Goal: Task Accomplishment & Management: Use online tool/utility

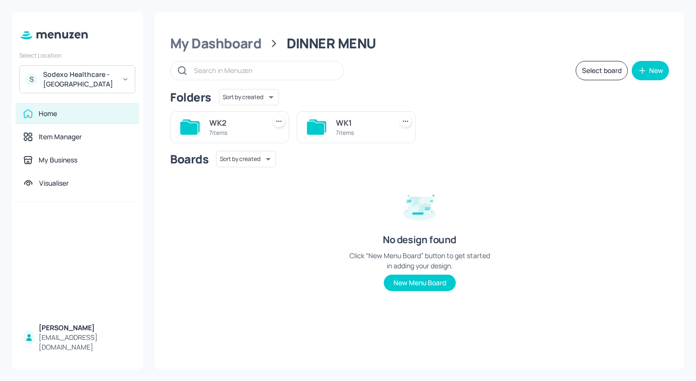
click at [112, 82] on div "Sodexo Healthcare - [GEOGRAPHIC_DATA]" at bounding box center [79, 79] width 73 height 19
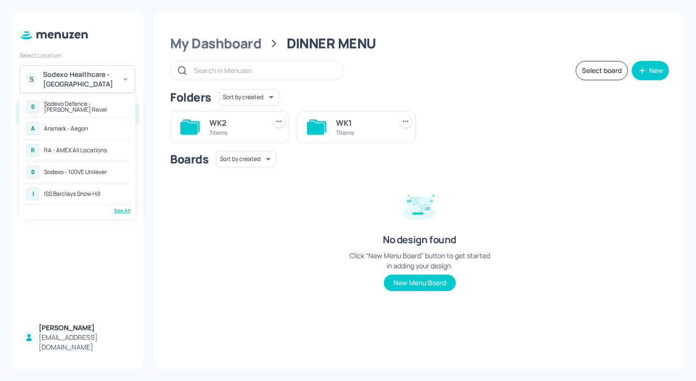
click at [125, 214] on div "S Sodexo Defence - Newbold Revel A Aramark - Aegon R RA - AMEX All Locations S …" at bounding box center [77, 156] width 116 height 126
click at [125, 208] on div "See All" at bounding box center [77, 210] width 106 height 7
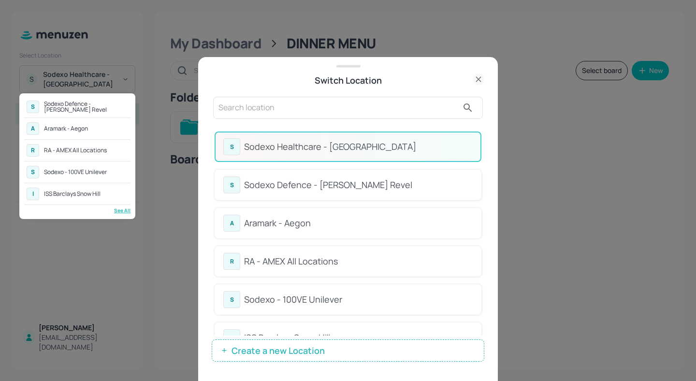
click at [318, 103] on div at bounding box center [348, 190] width 696 height 381
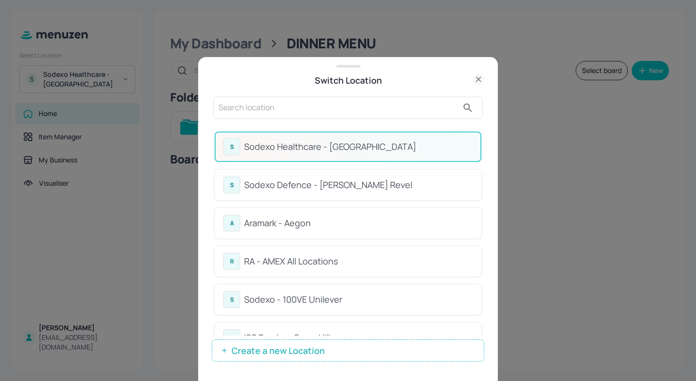
click at [291, 107] on input "text" at bounding box center [338, 107] width 240 height 15
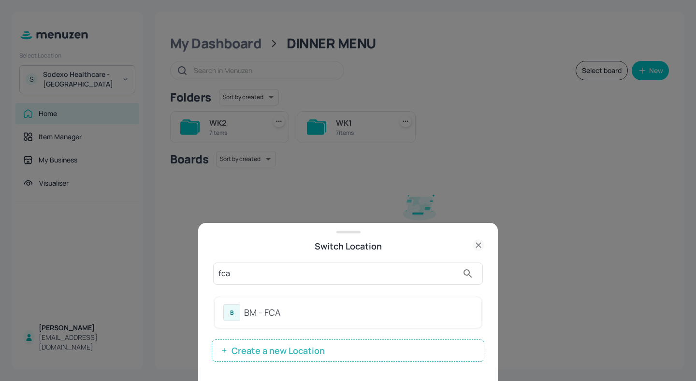
type input "fca"
click at [363, 303] on div "B BM - FCA" at bounding box center [348, 312] width 267 height 30
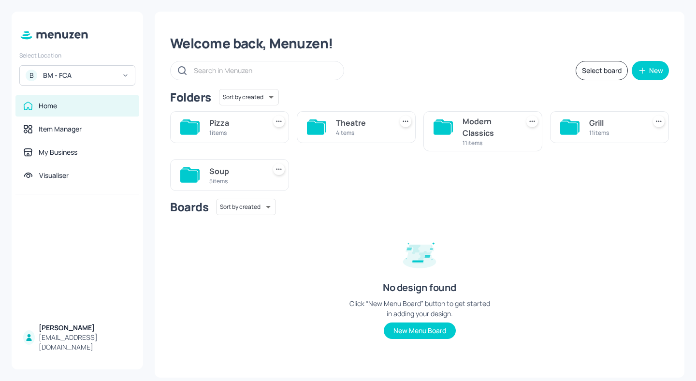
click at [230, 177] on div "5 items" at bounding box center [235, 181] width 52 height 8
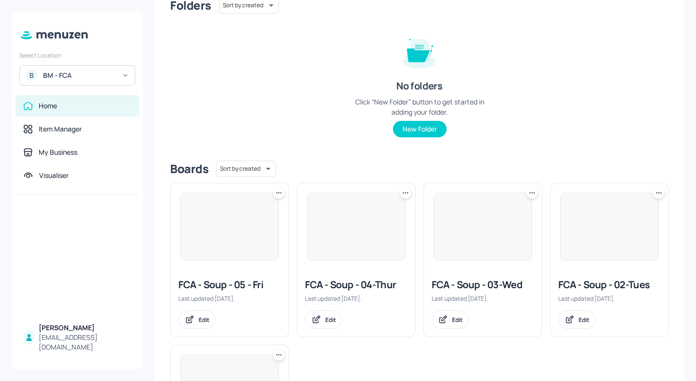
scroll to position [233, 0]
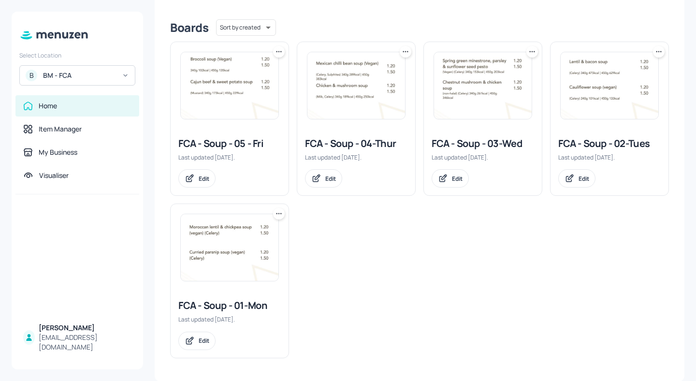
click at [474, 145] on div "FCA - Soup - 03-Wed" at bounding box center [483, 144] width 102 height 14
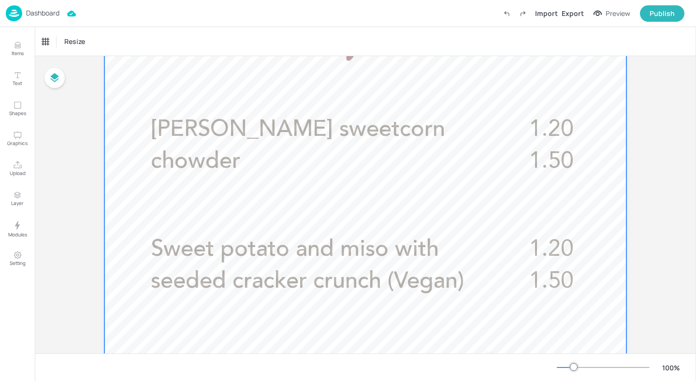
scroll to position [307, 0]
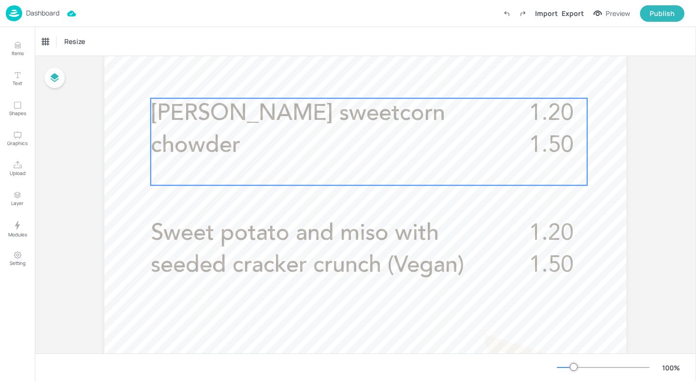
click at [360, 123] on span "[PERSON_NAME] sweetcorn chowder" at bounding box center [298, 129] width 294 height 55
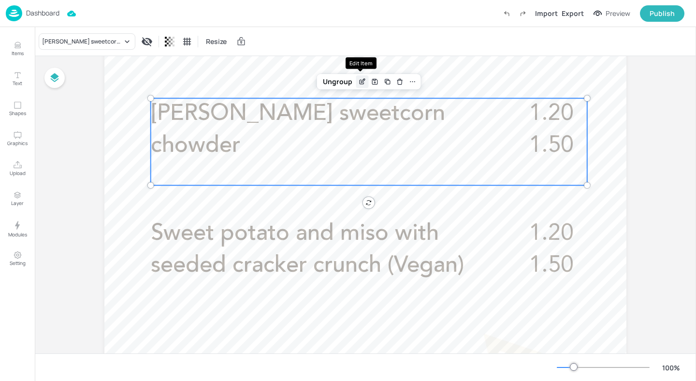
click at [359, 87] on div "Edit Item" at bounding box center [362, 81] width 13 height 13
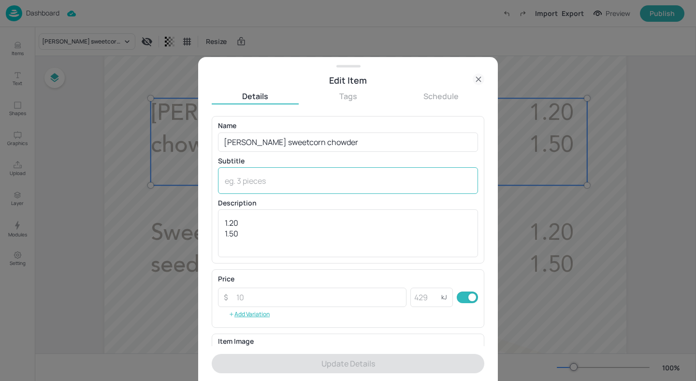
click at [281, 177] on textarea at bounding box center [348, 180] width 246 height 11
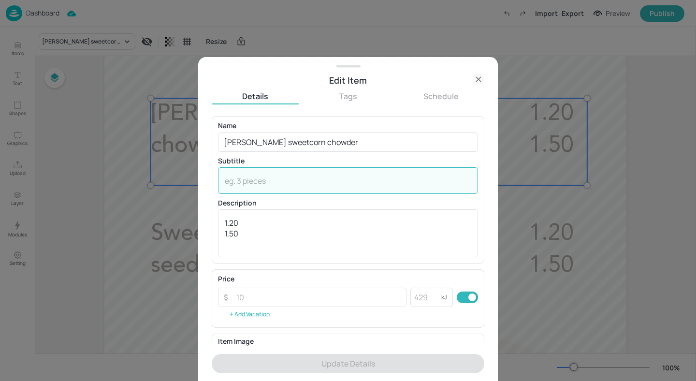
paste textarea "(Fish, Celery, Milk)"
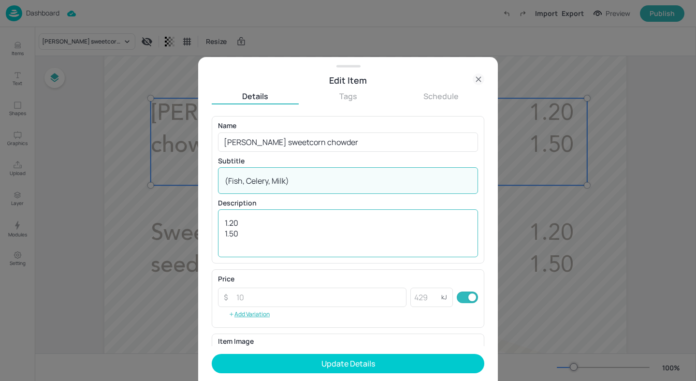
scroll to position [128, 0]
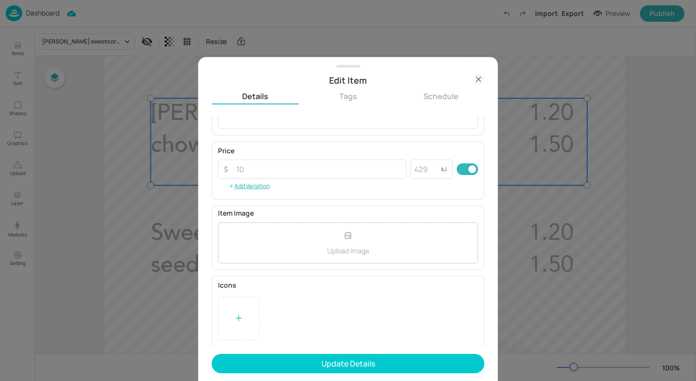
type textarea "(Fish, Celery, Milk)"
click at [556, 255] on div at bounding box center [348, 190] width 696 height 381
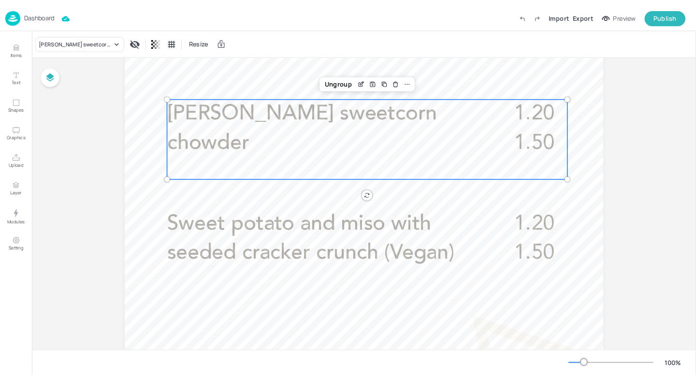
scroll to position [304, 0]
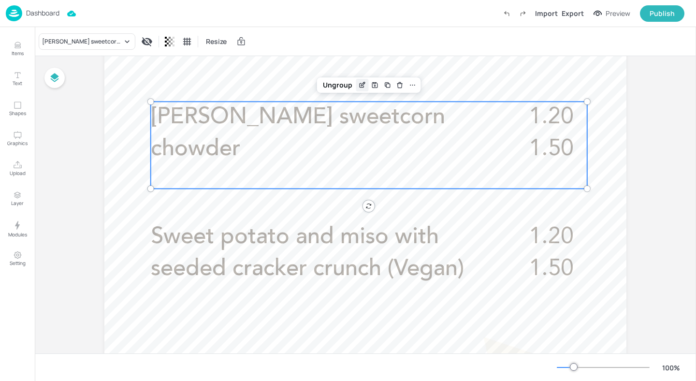
click at [361, 84] on icon "Edit Item" at bounding box center [362, 85] width 8 height 8
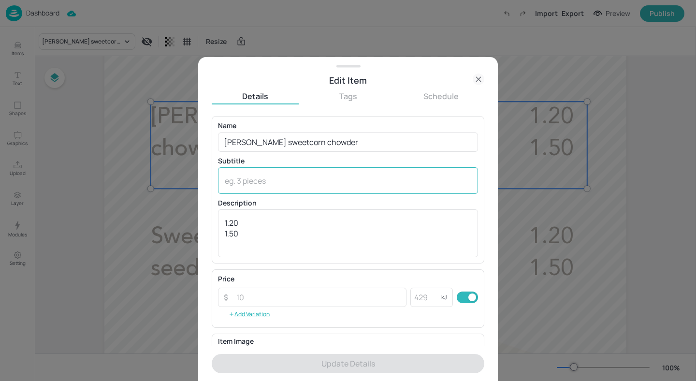
click at [294, 177] on textarea at bounding box center [348, 180] width 246 height 11
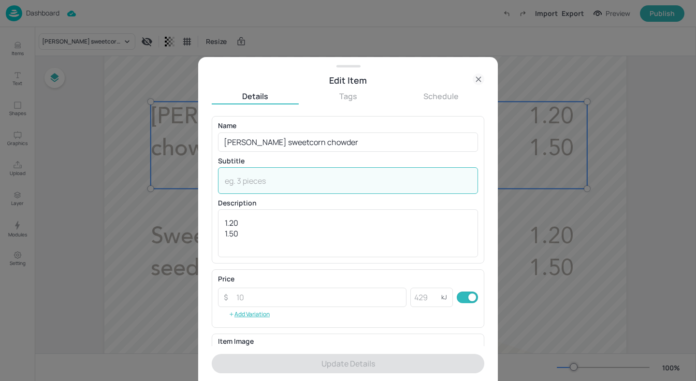
paste textarea "(Fish, Celery, Milk)"
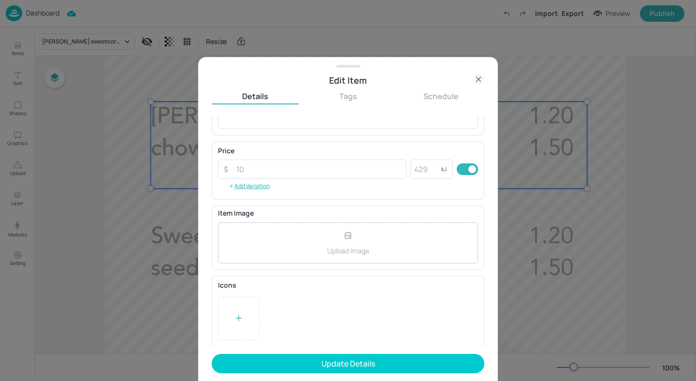
scroll to position [128, 0]
type textarea "(Fish, Celery, Milk)"
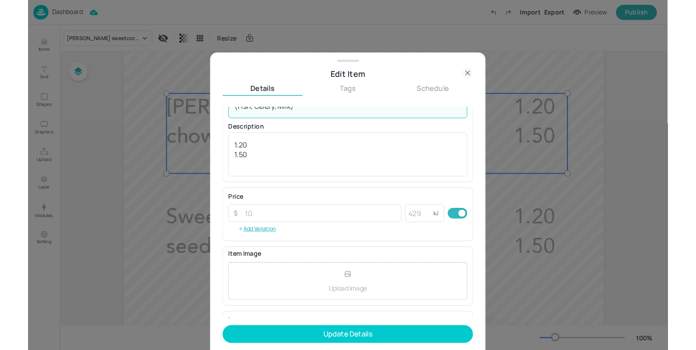
scroll to position [65, 0]
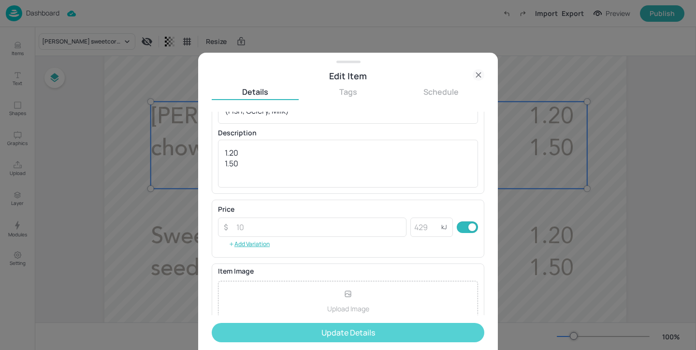
click at [391, 334] on button "Update Details" at bounding box center [348, 332] width 273 height 19
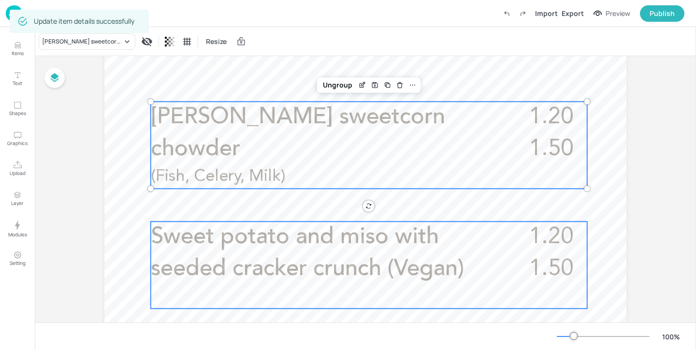
click at [298, 261] on span "Sweet potato and miso with seeded cracker crunch (Vegan)" at bounding box center [307, 253] width 313 height 55
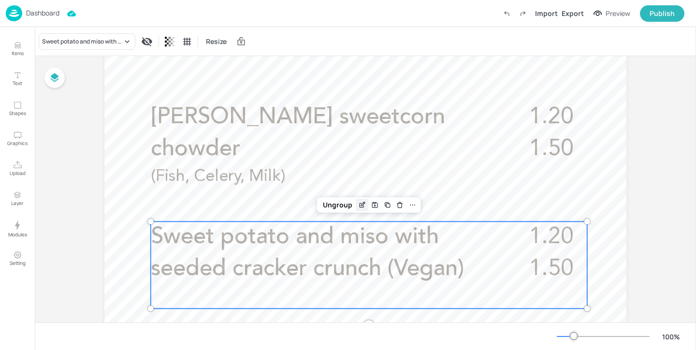
click at [362, 204] on icon "Edit Item" at bounding box center [363, 204] width 4 height 4
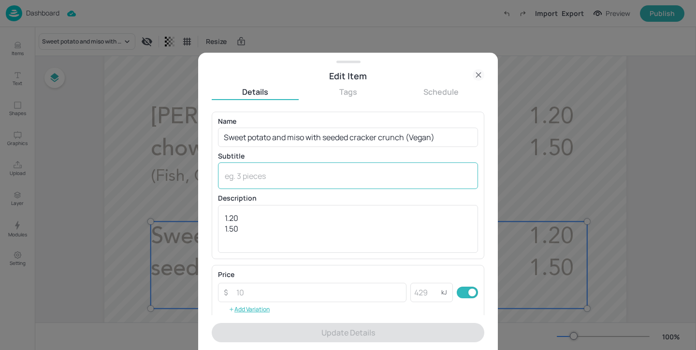
click at [281, 179] on textarea at bounding box center [348, 176] width 246 height 11
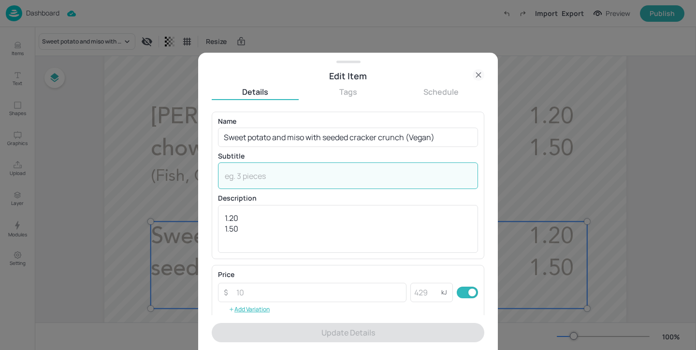
paste textarea "(Celery, Soya)"
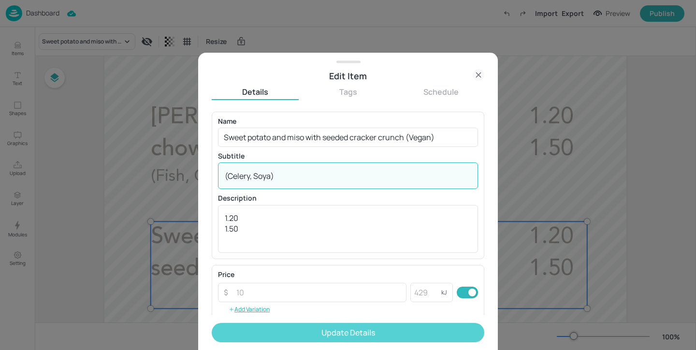
type textarea "(Celery, Soya)"
click at [348, 332] on button "Update Details" at bounding box center [348, 332] width 273 height 19
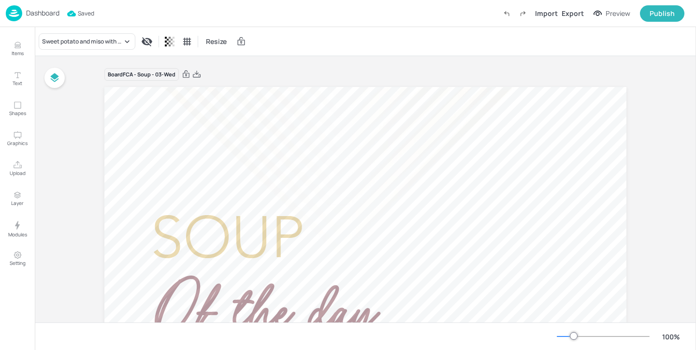
click at [47, 11] on p "Dashboard" at bounding box center [42, 13] width 33 height 7
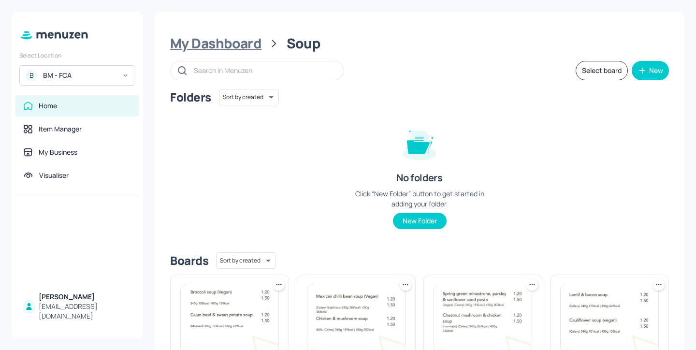
click at [203, 49] on div "My Dashboard" at bounding box center [215, 43] width 91 height 17
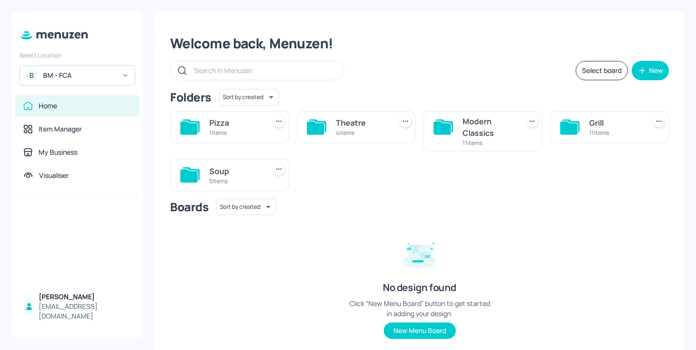
click at [485, 121] on div "Modern Classics" at bounding box center [489, 127] width 52 height 23
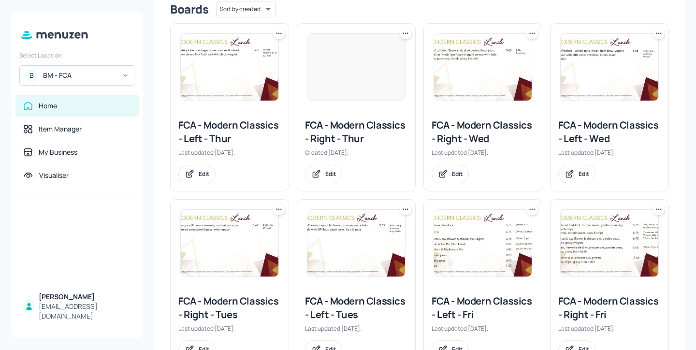
scroll to position [151, 0]
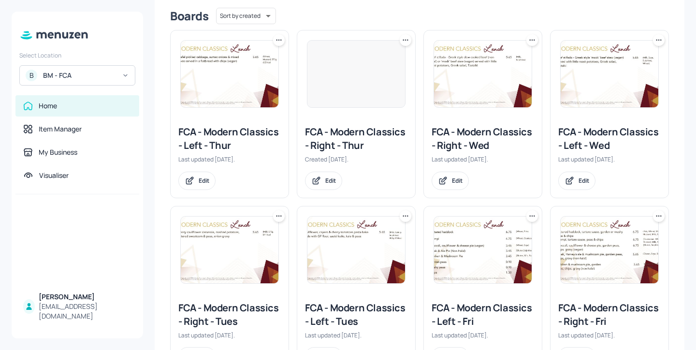
click at [502, 133] on div "FCA - Modern Classics - Right - Wed" at bounding box center [483, 138] width 102 height 27
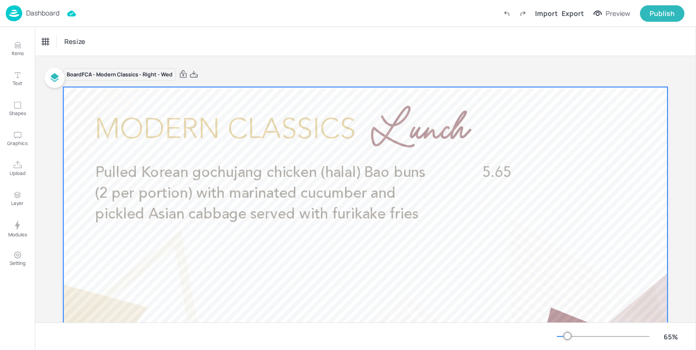
scroll to position [4, 0]
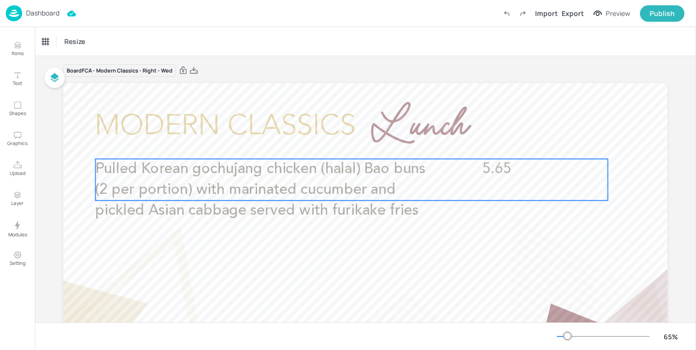
click at [387, 175] on span "Pulled Korean gochujang chicken (halal) Bao buns (2 per portion) with marinated…" at bounding box center [260, 190] width 330 height 56
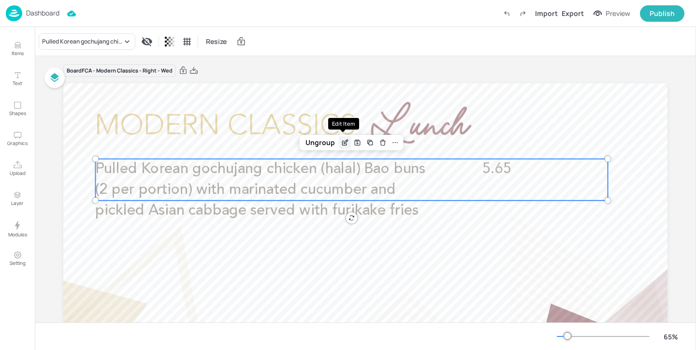
click at [343, 145] on icon "Edit Item" at bounding box center [345, 143] width 8 height 8
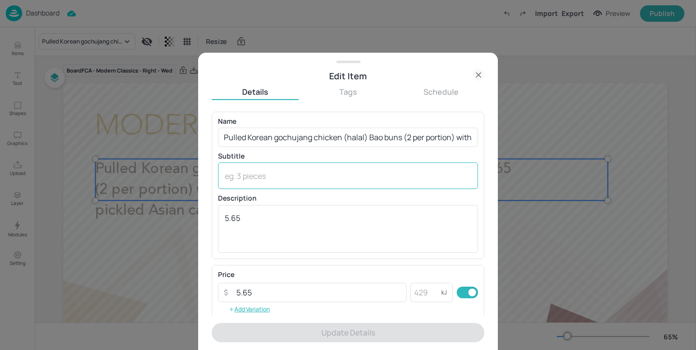
click at [269, 180] on textarea at bounding box center [348, 176] width 246 height 11
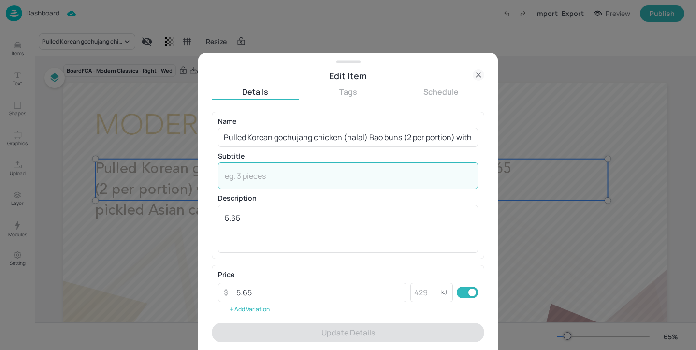
paste textarea "(Sesame, Wheat, Soya, Sulphites)"
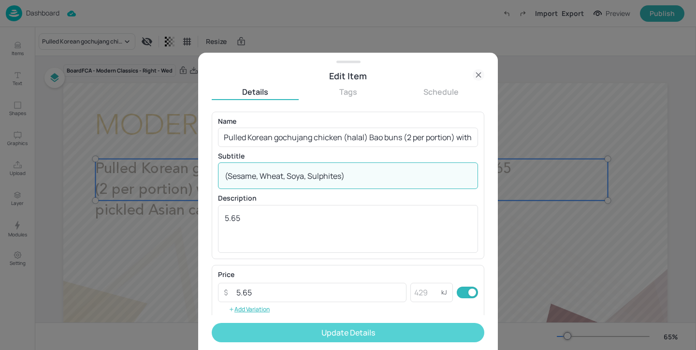
type textarea "(Sesame, Wheat, Soya, Sulphites)"
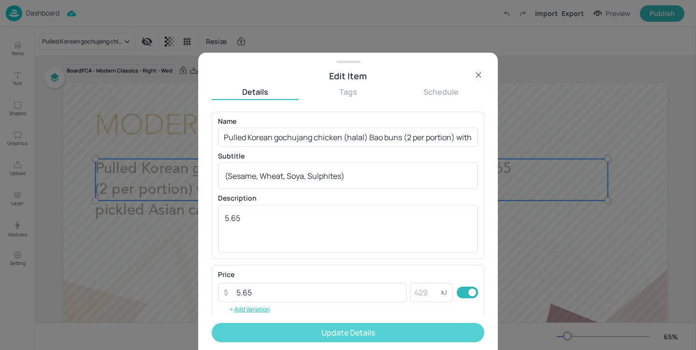
click at [309, 329] on button "Update Details" at bounding box center [348, 332] width 273 height 19
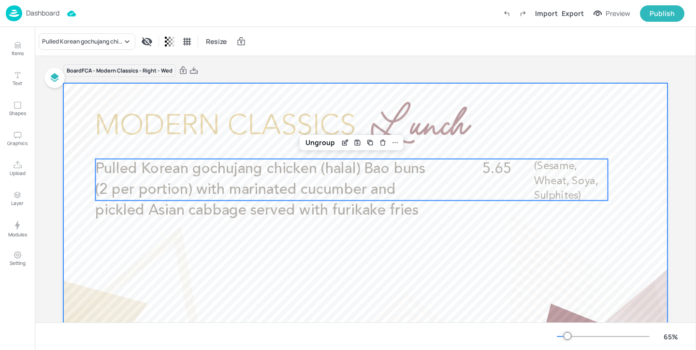
click at [417, 309] on div at bounding box center [365, 253] width 604 height 340
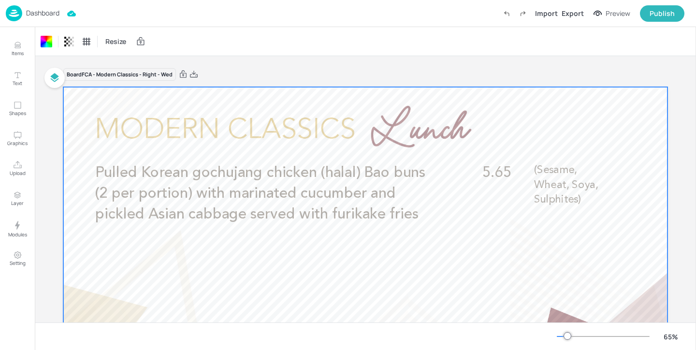
click at [52, 16] on p "Dashboard" at bounding box center [42, 13] width 33 height 7
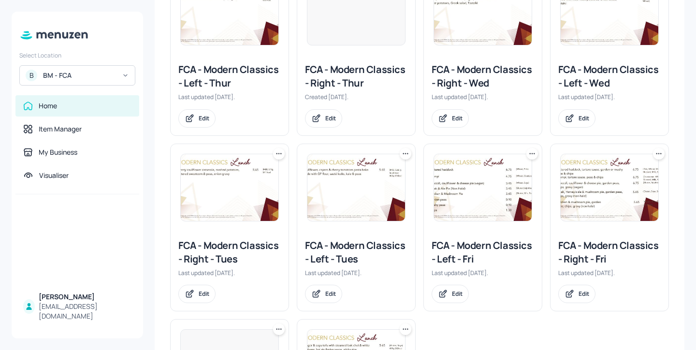
scroll to position [203, 0]
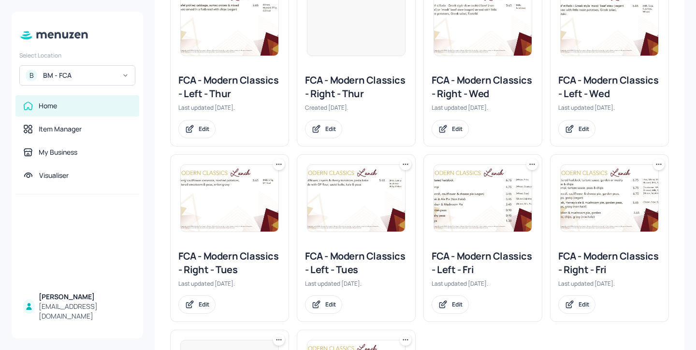
click at [593, 90] on div "FCA - Modern Classics - Left - Wed" at bounding box center [609, 86] width 102 height 27
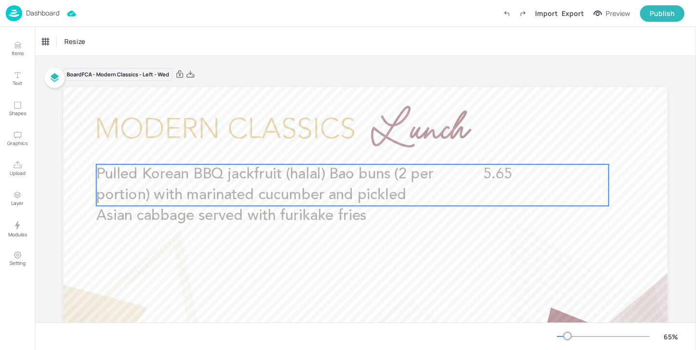
scroll to position [12, 0]
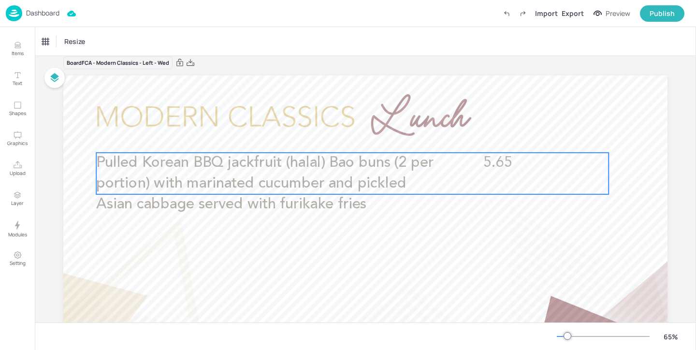
click at [358, 178] on span "Pulled Korean BBQ jackfruit (halal) Bao buns (2 per portion) with marinated cuc…" at bounding box center [264, 184] width 337 height 56
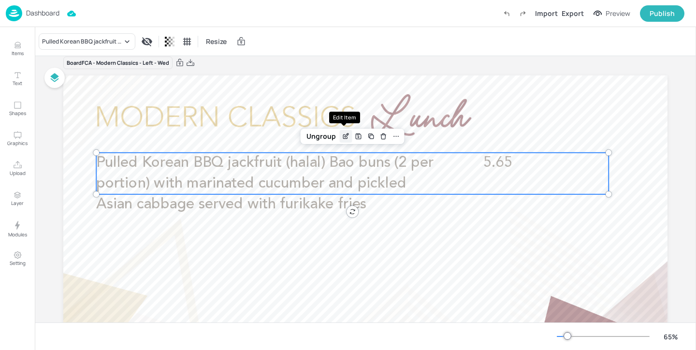
click at [344, 133] on icon "Edit Item" at bounding box center [346, 136] width 8 height 8
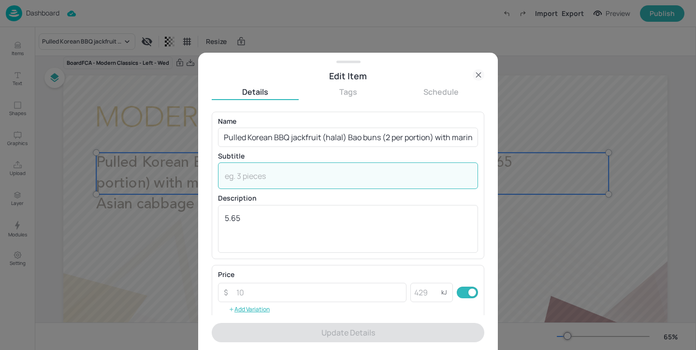
click at [308, 176] on textarea at bounding box center [348, 176] width 246 height 11
paste textarea "(Sesame, Wheat, Soya, Sulphites)"
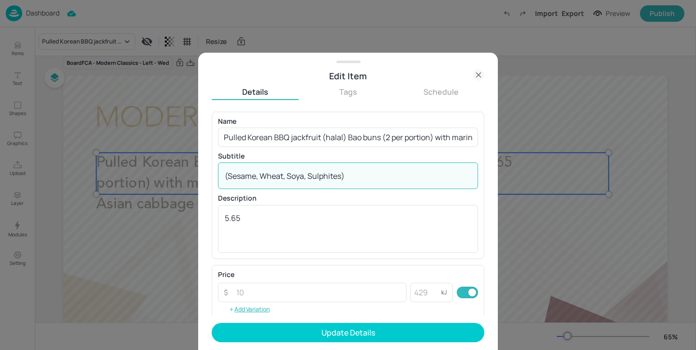
type textarea "(Sesame, Wheat, Soya, Sulphites)"
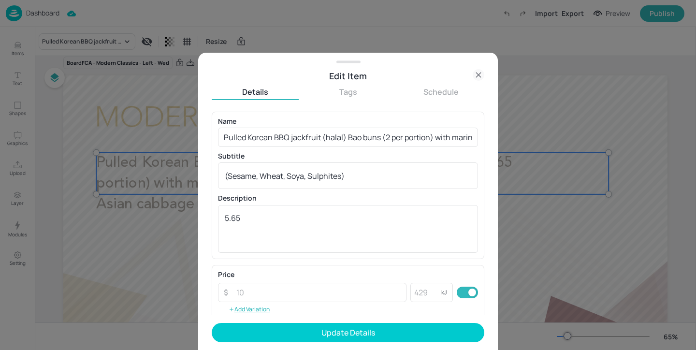
drag, startPoint x: 369, startPoint y: 170, endPoint x: 174, endPoint y: 169, distance: 195.3
click at [174, 169] on div "Edit Item Details Tags Schedule Name Pulled Korean BBQ jackfruit (halal) Bao bu…" at bounding box center [348, 175] width 696 height 350
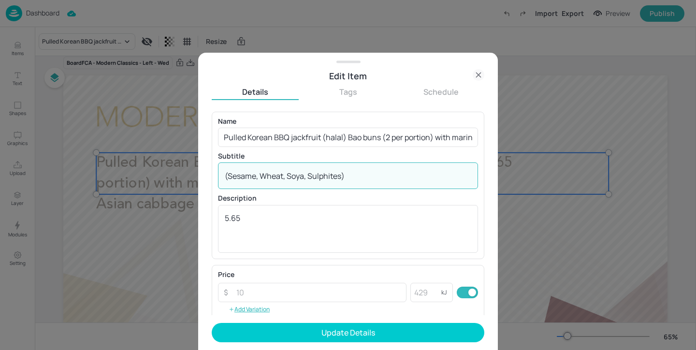
drag, startPoint x: 375, startPoint y: 180, endPoint x: 137, endPoint y: 153, distance: 239.9
click at [137, 153] on div "Edit Item Details Tags Schedule Name Pulled Korean BBQ jackfruit (halal) Bao bu…" at bounding box center [348, 175] width 696 height 350
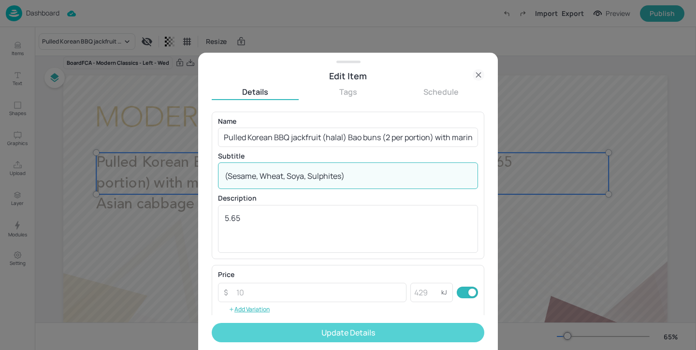
click at [300, 325] on button "Update Details" at bounding box center [348, 332] width 273 height 19
